Goal: Check status: Check status

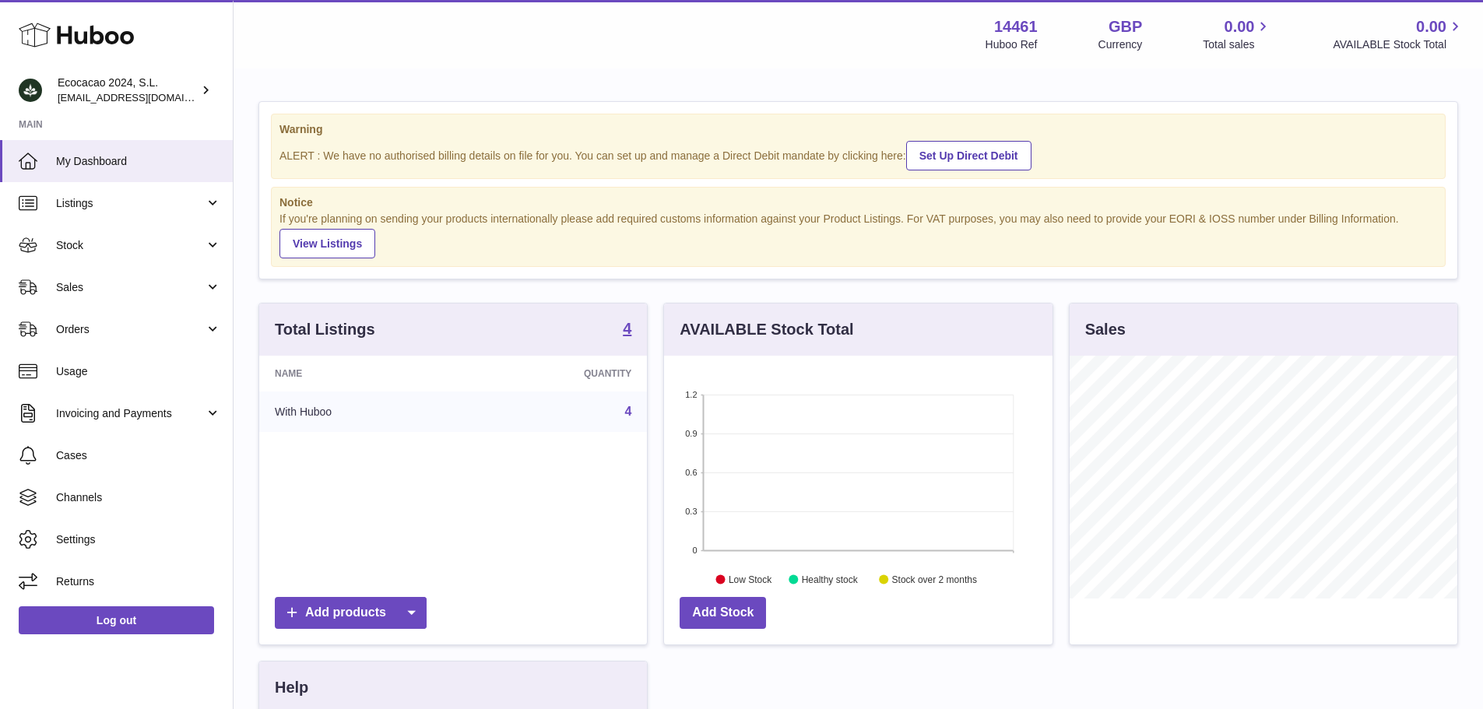
scroll to position [243, 388]
click at [631, 325] on strong "4" at bounding box center [627, 329] width 9 height 16
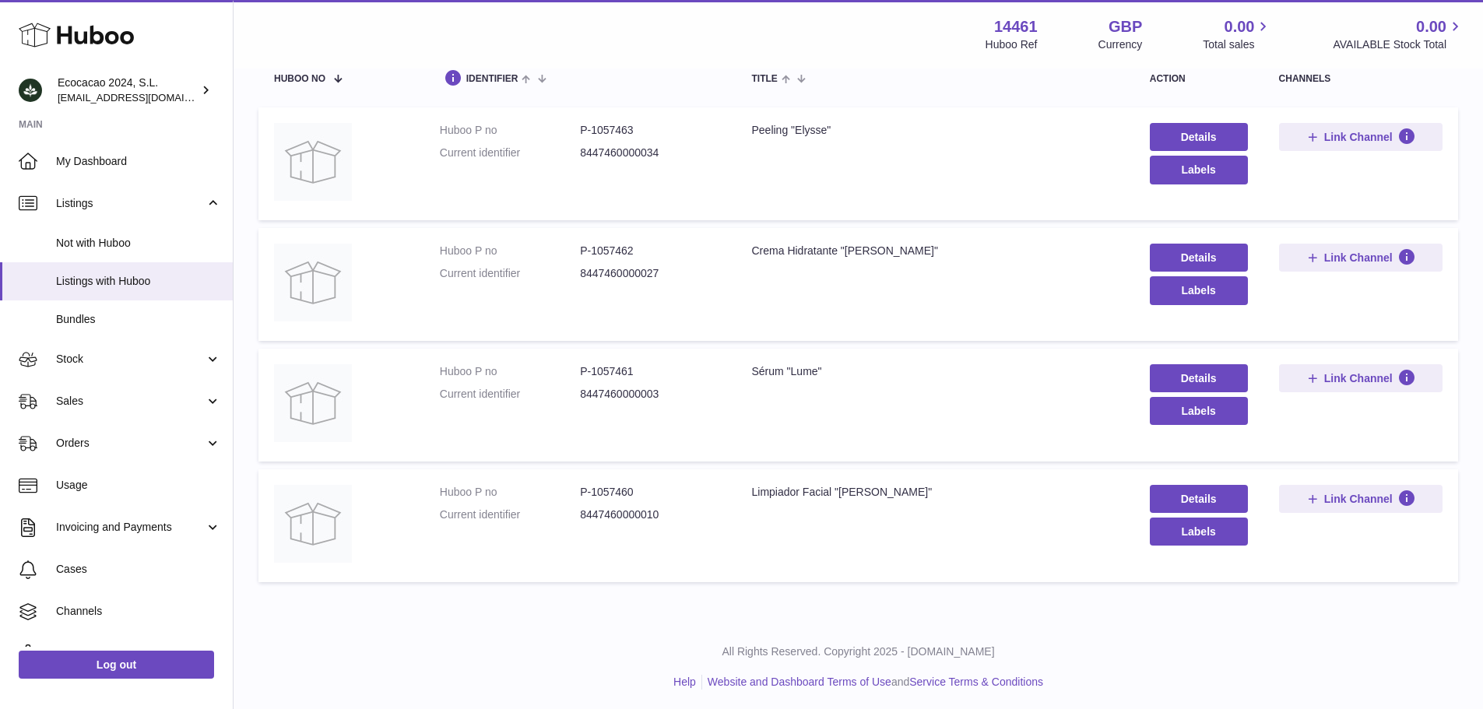
scroll to position [173, 0]
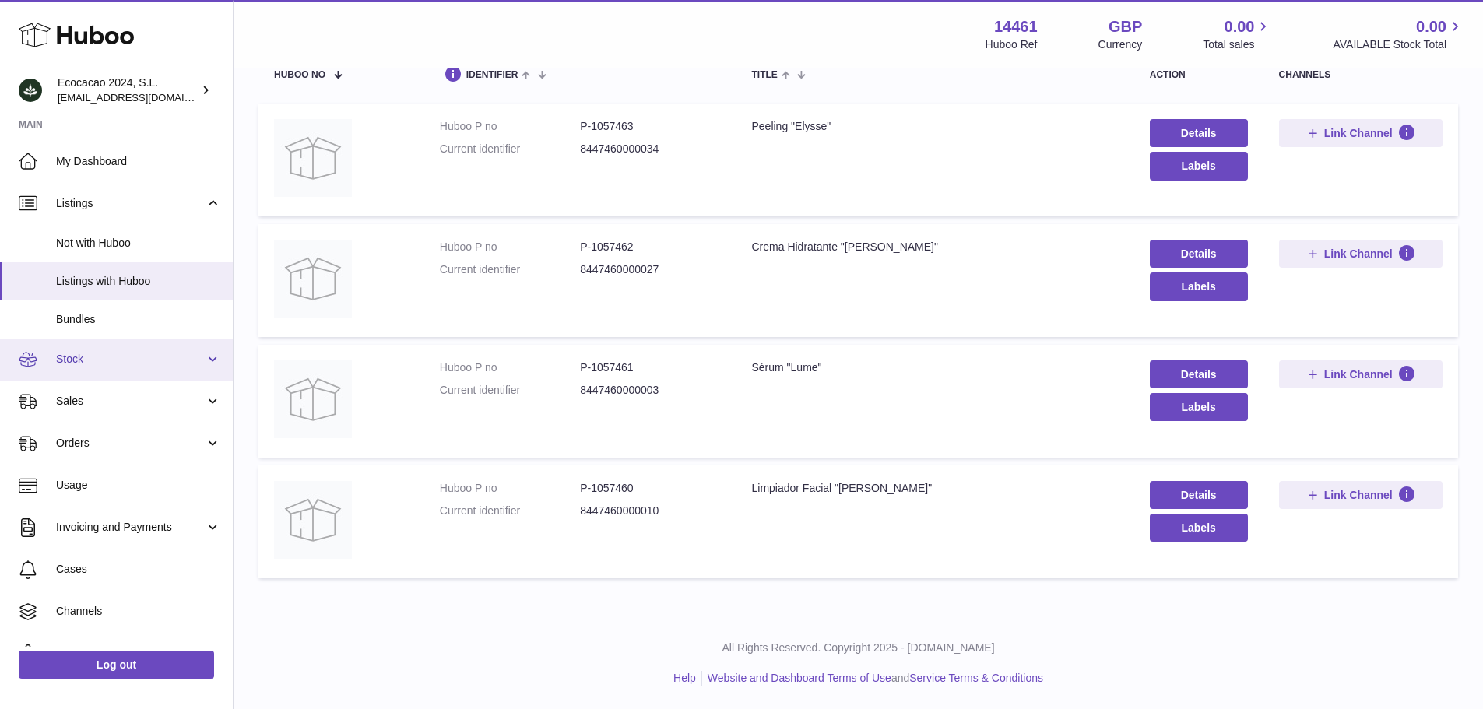
click at [146, 374] on link "Stock" at bounding box center [116, 360] width 233 height 42
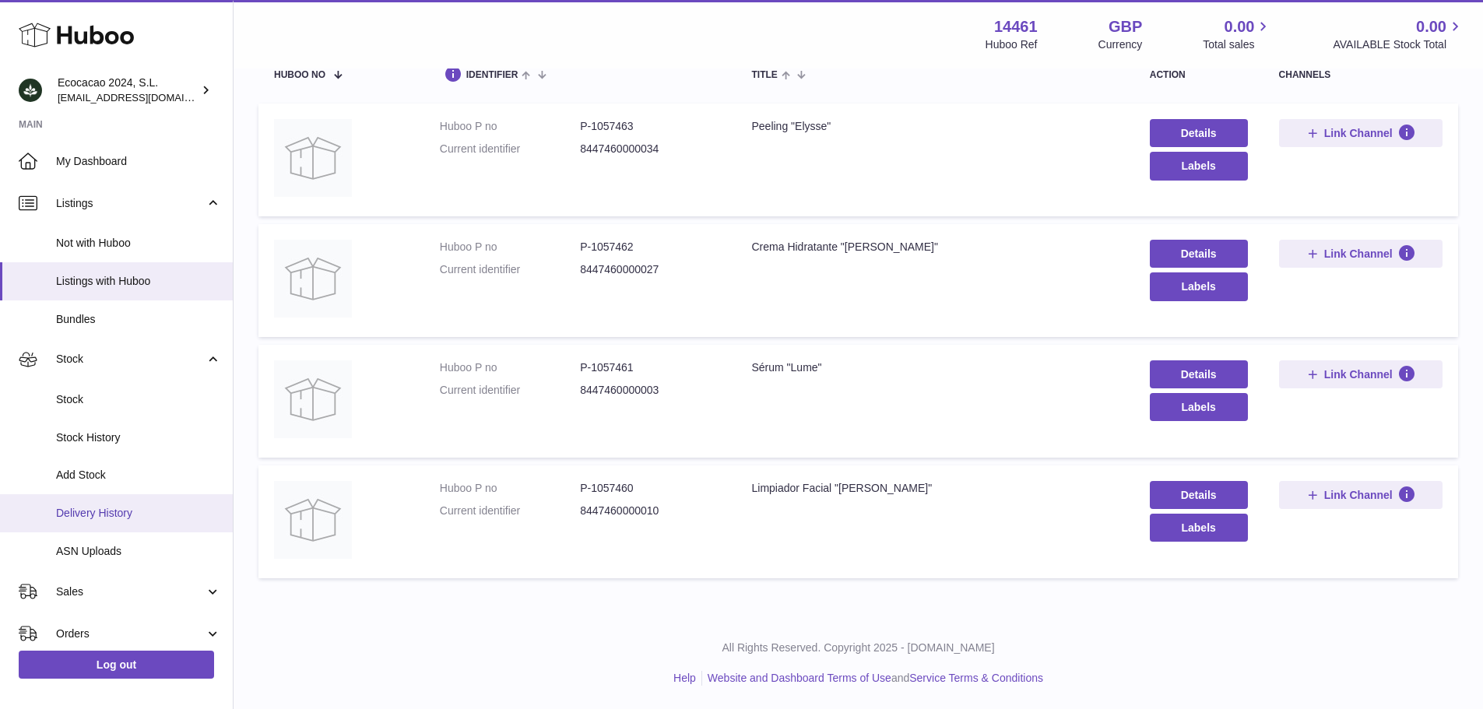
click at [117, 511] on span "Delivery History" at bounding box center [138, 513] width 165 height 15
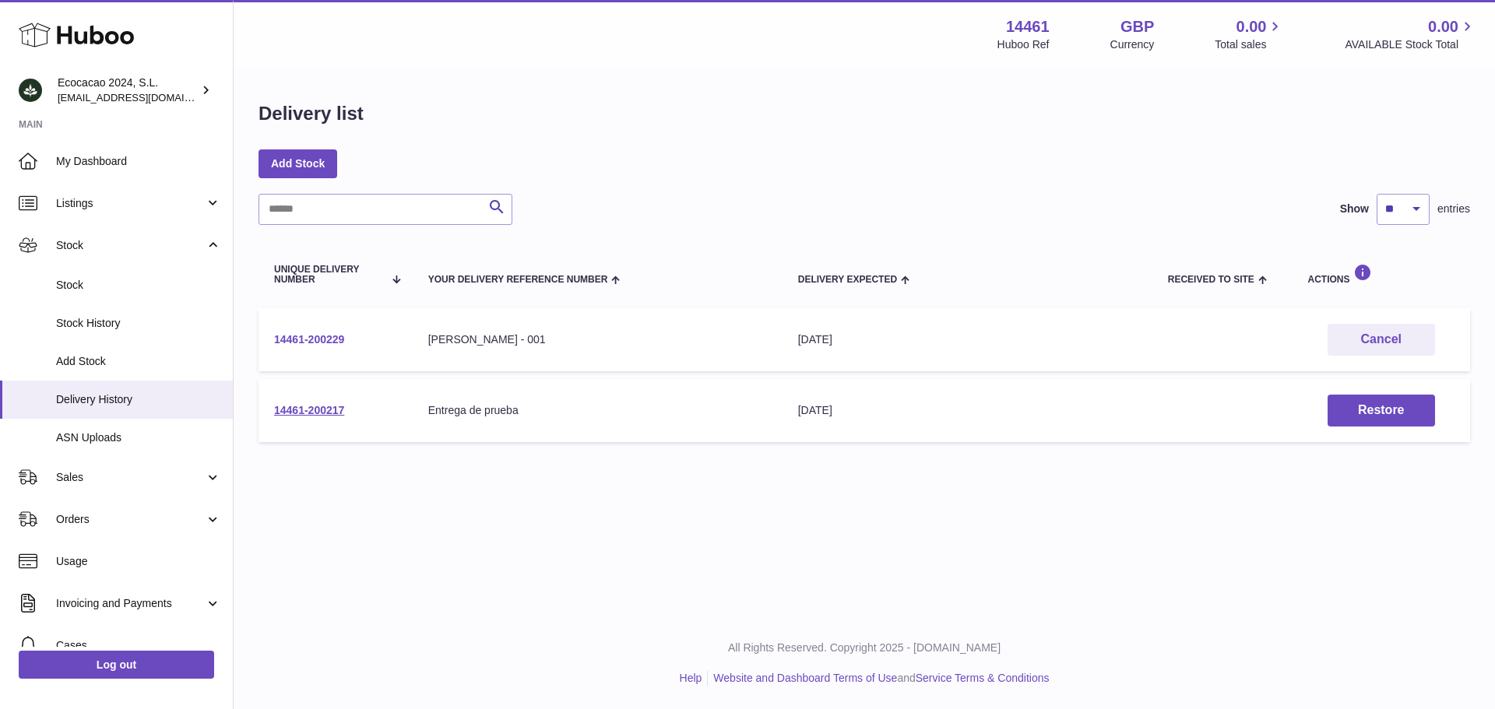
click at [320, 334] on link "14461-200229" at bounding box center [309, 339] width 70 height 12
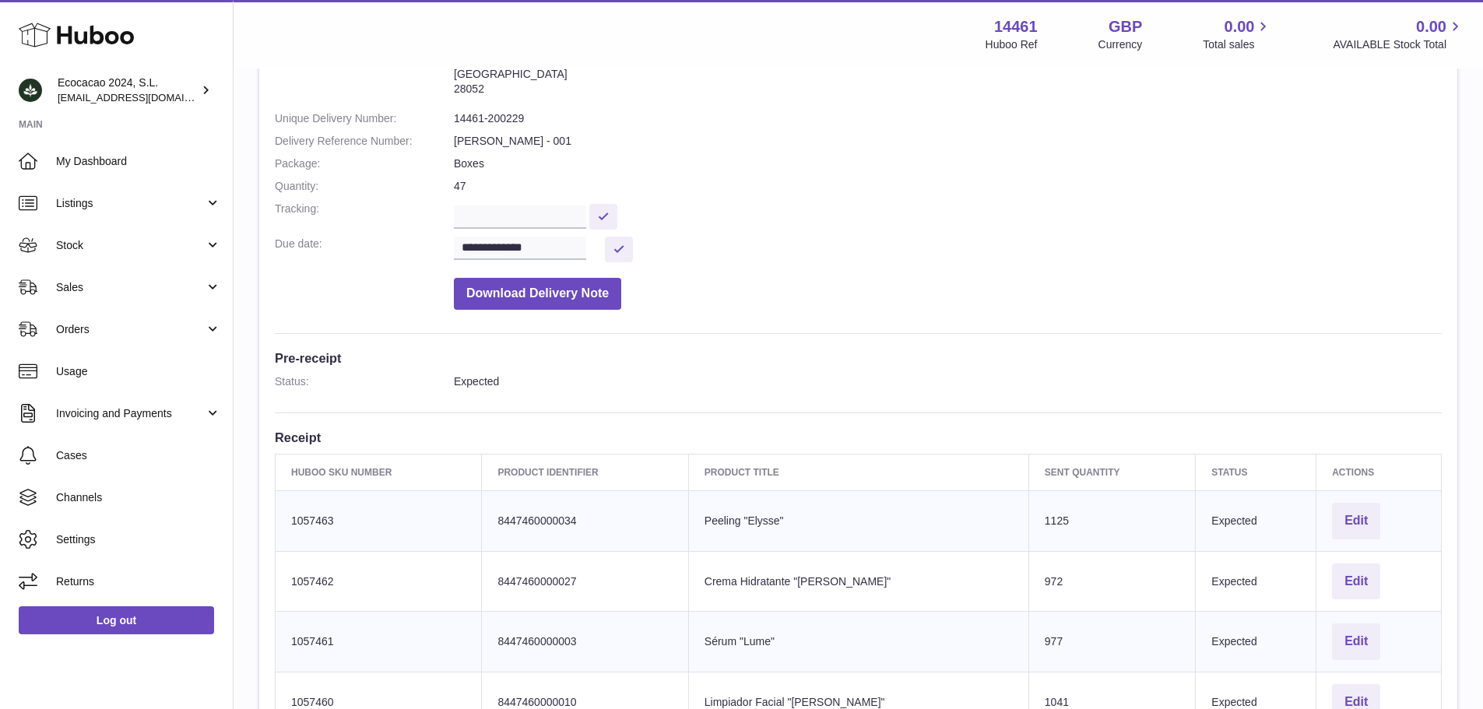
scroll to position [389, 0]
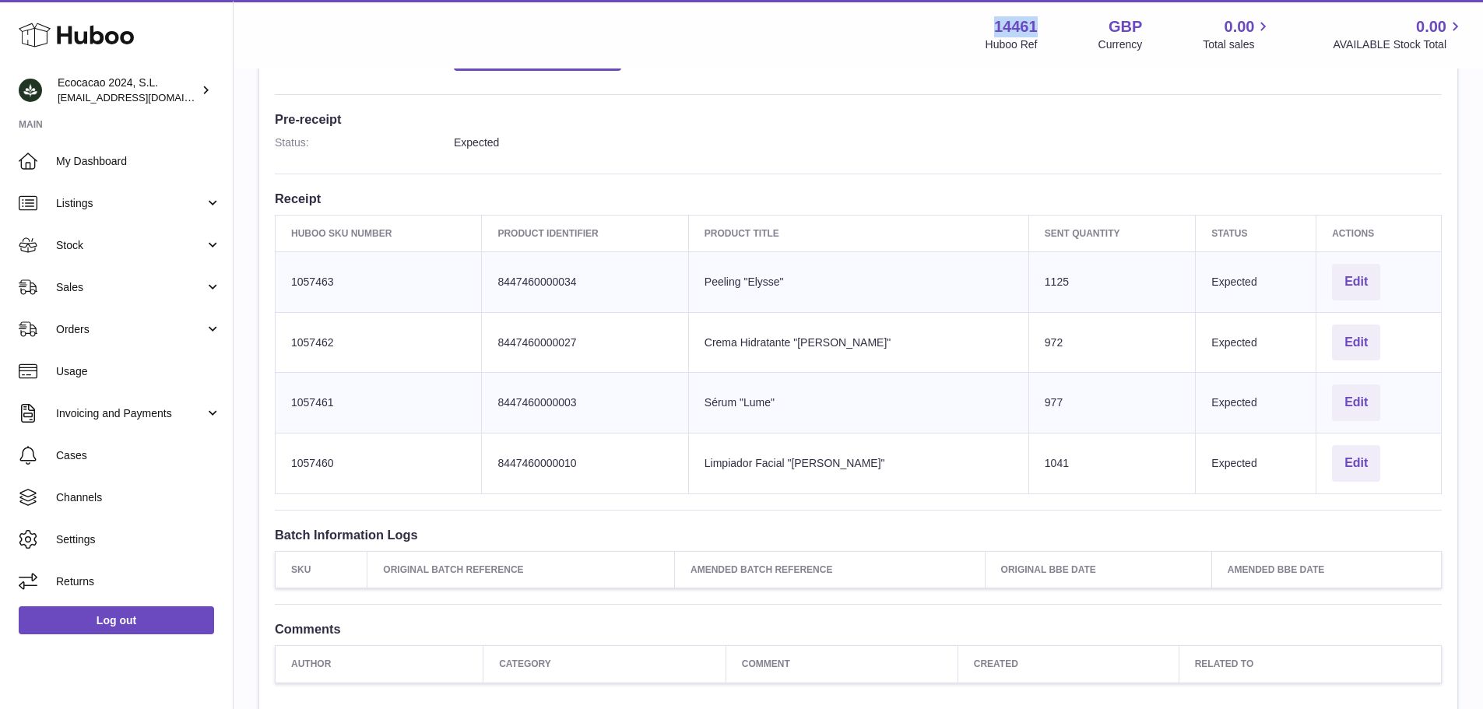
drag, startPoint x: 1050, startPoint y: 30, endPoint x: 980, endPoint y: 23, distance: 70.5
click at [986, 23] on div "14461 Huboo Ref GBP Currency 0.00 Total sales 0.00 AVAILABLE Stock Total" at bounding box center [1225, 34] width 479 height 36
copy strong "14461"
